Goal: Information Seeking & Learning: Find specific fact

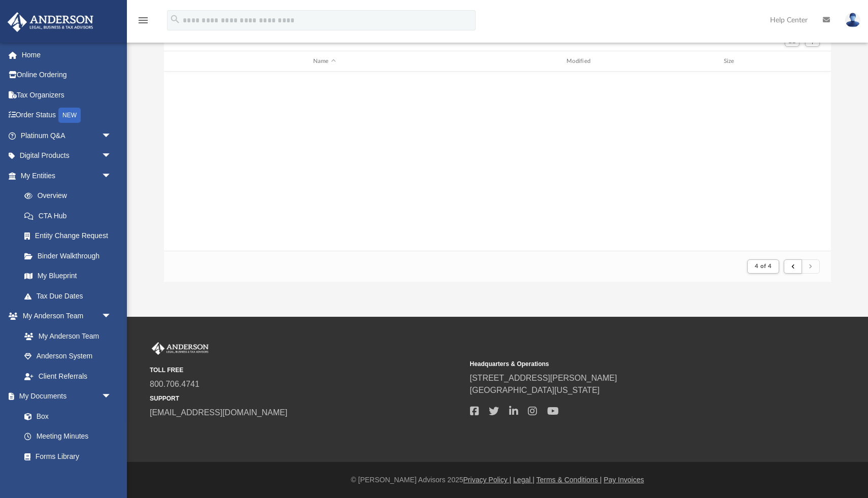
scroll to position [199, 667]
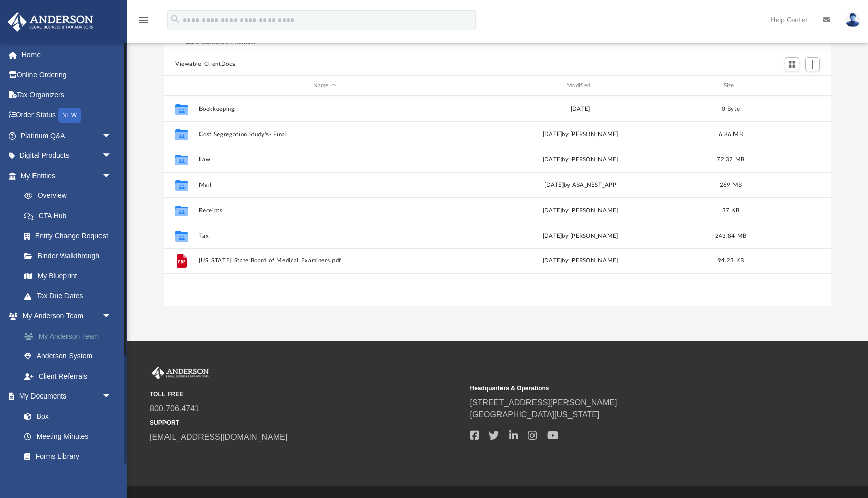
scroll to position [230, 667]
click at [63, 198] on link "Overview" at bounding box center [70, 196] width 113 height 20
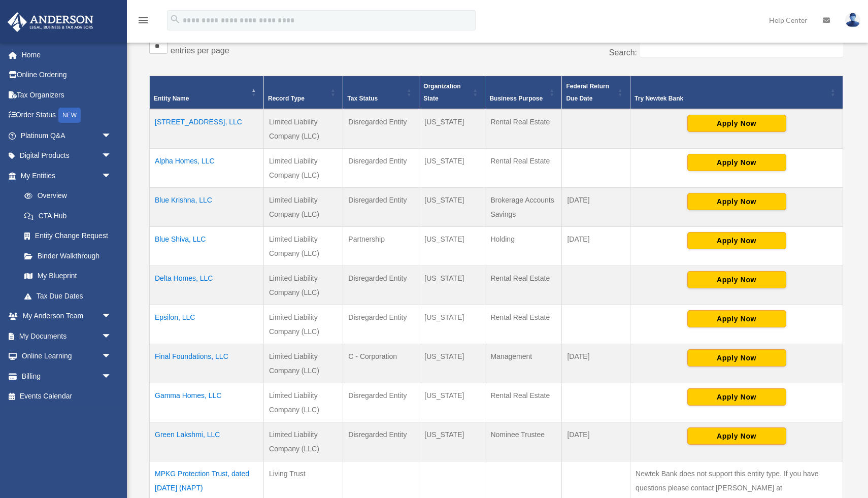
scroll to position [184, 0]
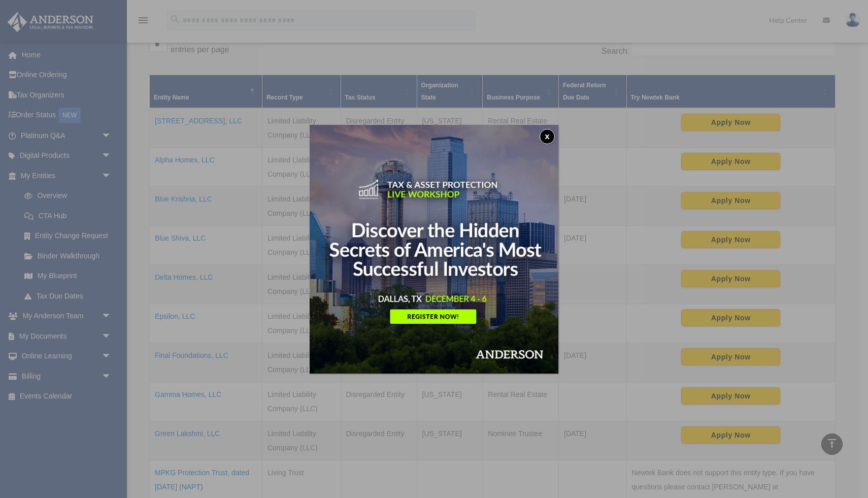
click at [553, 132] on button "x" at bounding box center [547, 136] width 15 height 15
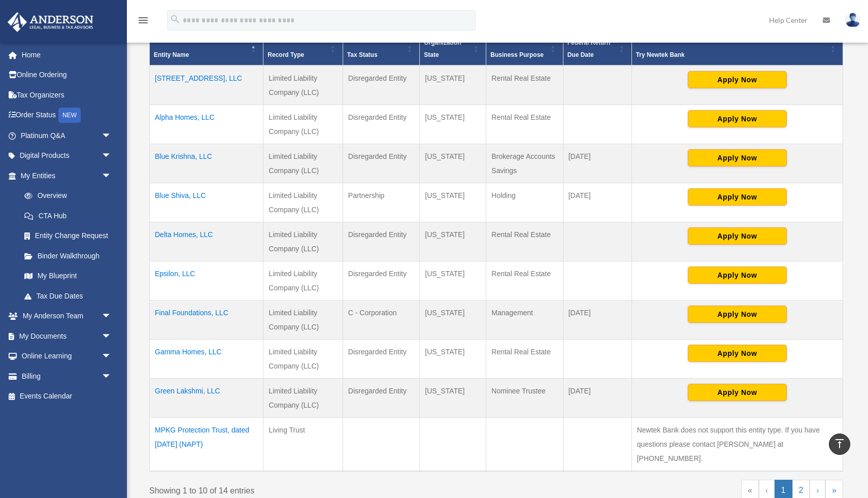
scroll to position [239, 0]
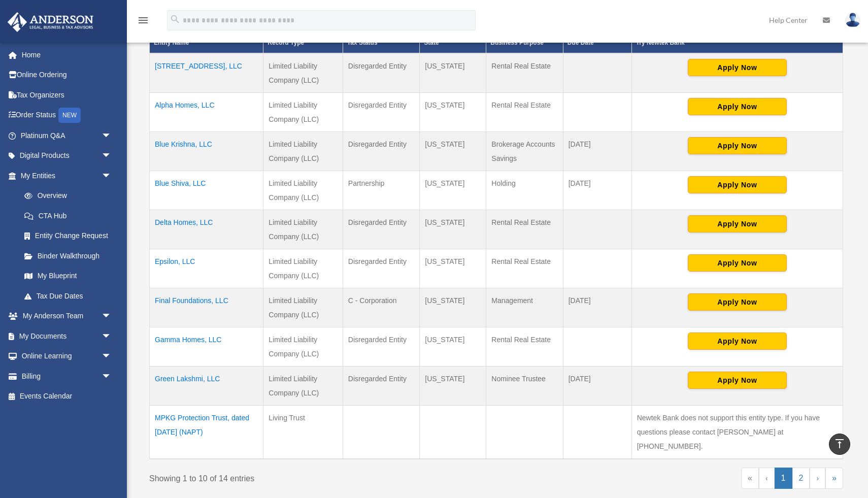
click at [209, 298] on td "Final Foundations, LLC" at bounding box center [207, 307] width 114 height 39
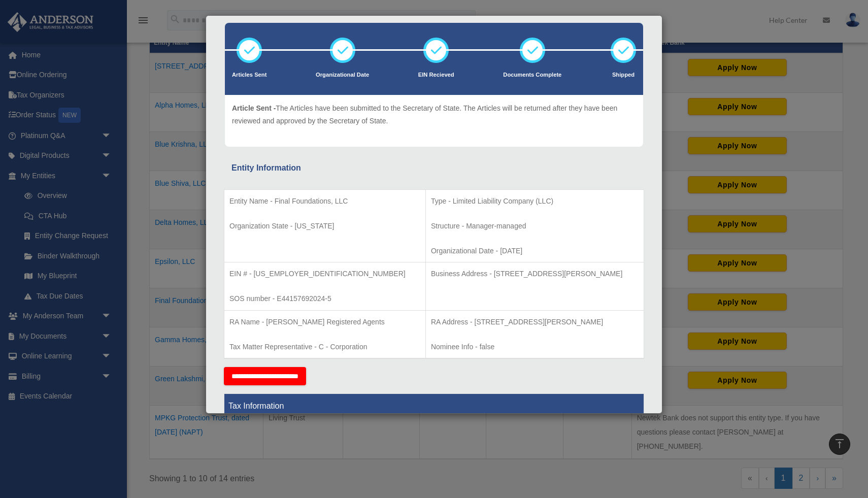
scroll to position [54, 0]
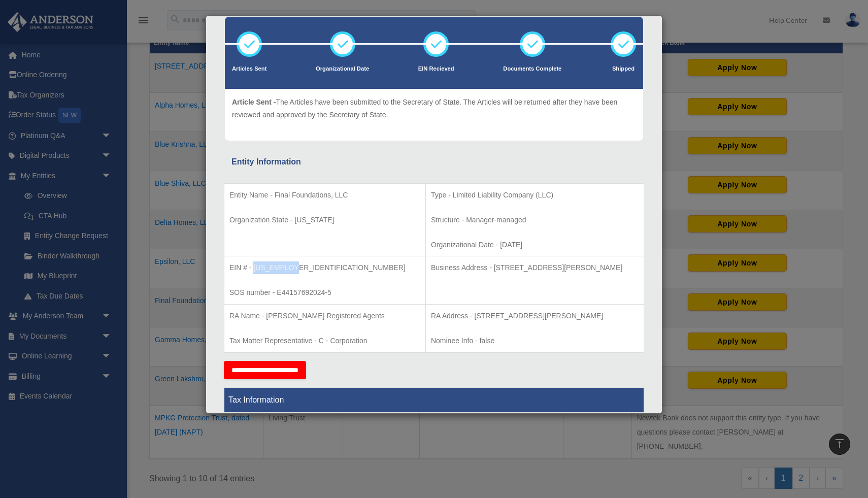
drag, startPoint x: 254, startPoint y: 266, endPoint x: 299, endPoint y: 266, distance: 45.7
click at [299, 266] on p "EIN # - 33-1653147" at bounding box center [324, 267] width 191 height 13
copy p "33-1653147"
click at [270, 270] on p "EIN # - 33-1653147" at bounding box center [324, 267] width 191 height 13
drag, startPoint x: 254, startPoint y: 269, endPoint x: 299, endPoint y: 269, distance: 44.7
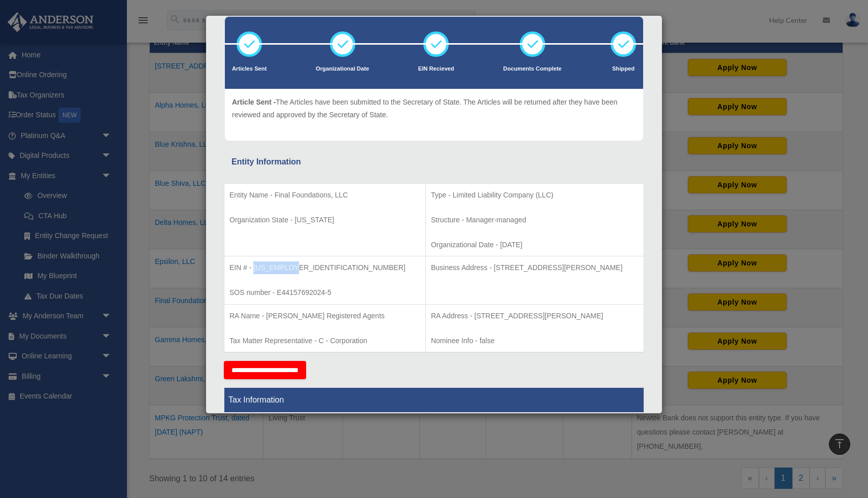
click at [299, 269] on p "EIN # - 33-1653147" at bounding box center [324, 267] width 191 height 13
copy p "33-1653147"
